Goal: Ask a question

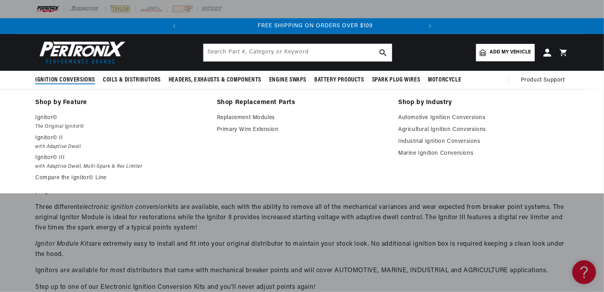
scroll to position [0, 240]
click at [49, 138] on p "Ignitor© II" at bounding box center [120, 138] width 171 height 10
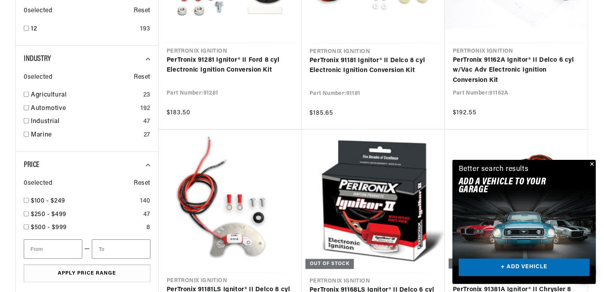
scroll to position [396, 0]
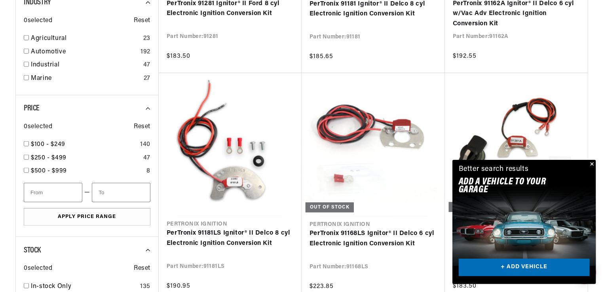
click at [592, 165] on button "Close" at bounding box center [592, 165] width 10 height 10
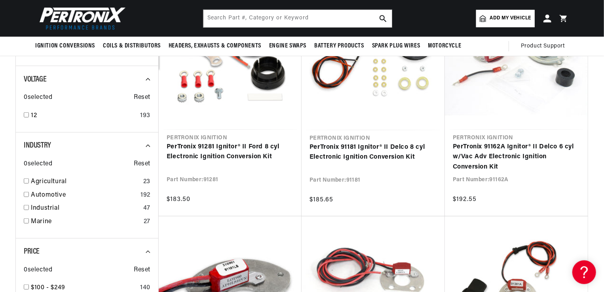
scroll to position [238, 0]
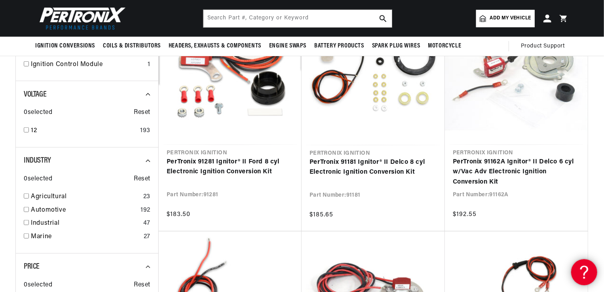
click at [581, 269] on icon at bounding box center [583, 270] width 12 height 59
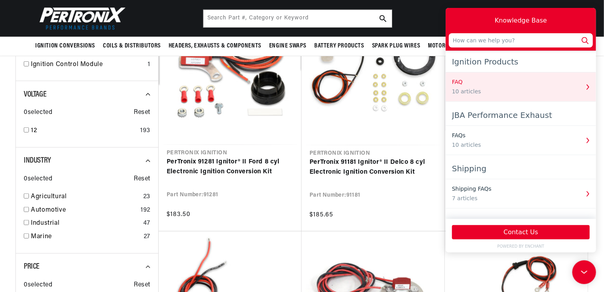
scroll to position [0, 240]
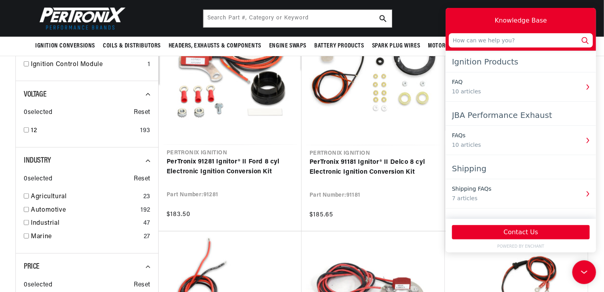
click at [465, 39] on input "text" at bounding box center [521, 40] width 144 height 14
type input "do you make a conversion for a 1940 dodge 11/2 ton flathead 6?"
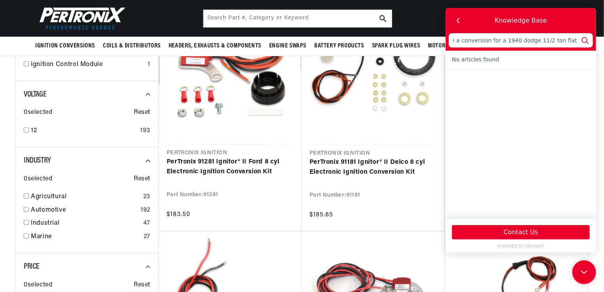
scroll to position [0, 0]
click at [586, 40] on icon at bounding box center [585, 40] width 10 height 10
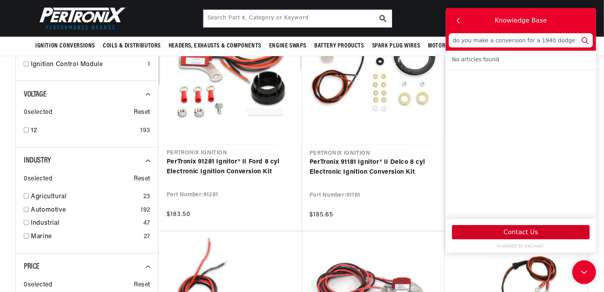
click at [528, 234] on button "Contact Us" at bounding box center [521, 232] width 138 height 14
